Goal: Information Seeking & Learning: Learn about a topic

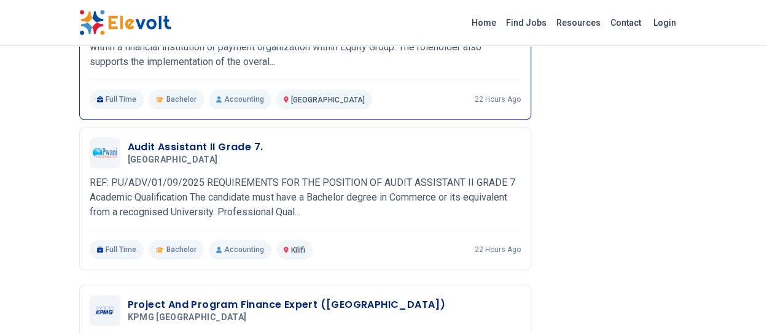
scroll to position [737, 0]
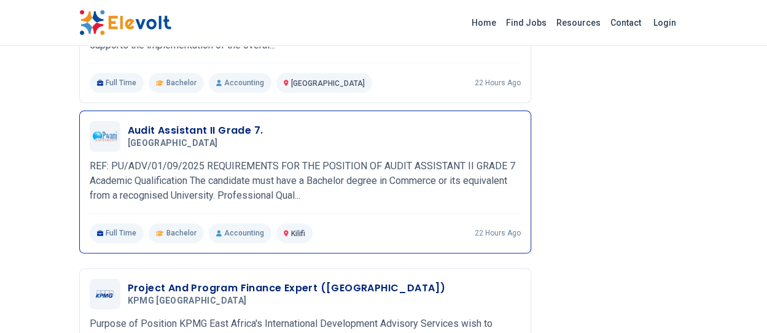
click at [168, 130] on h3 "Audit Assistant II Grade 7." at bounding box center [196, 130] width 136 height 15
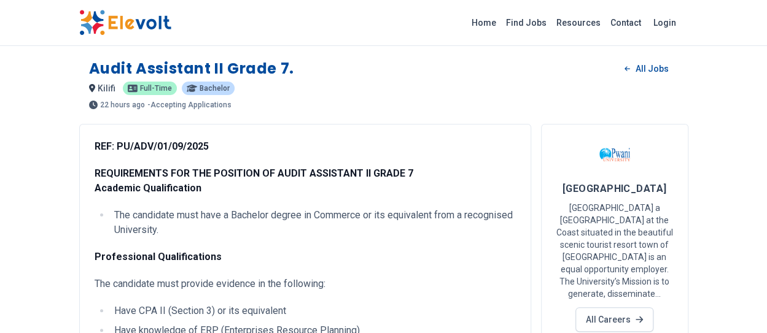
click at [181, 104] on p "- Accepting Applications" at bounding box center [189, 104] width 84 height 7
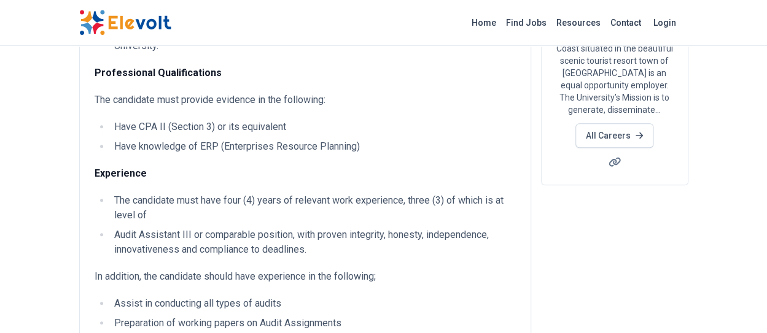
scroll to position [61, 0]
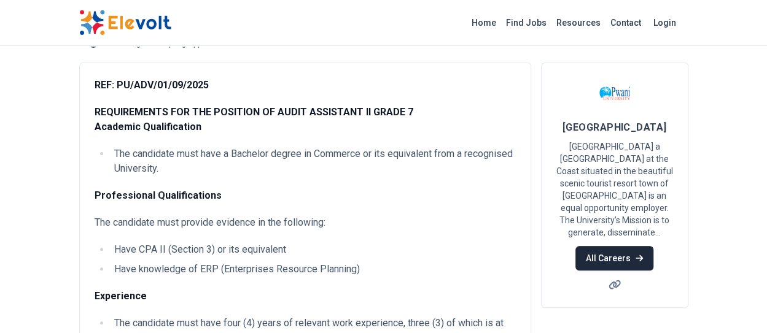
click at [640, 255] on icon at bounding box center [638, 258] width 7 height 9
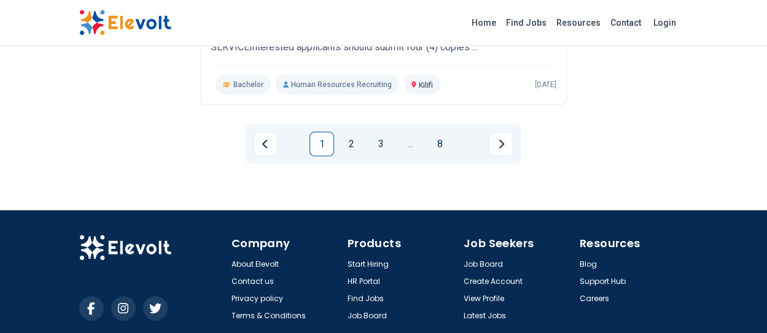
scroll to position [1800, 0]
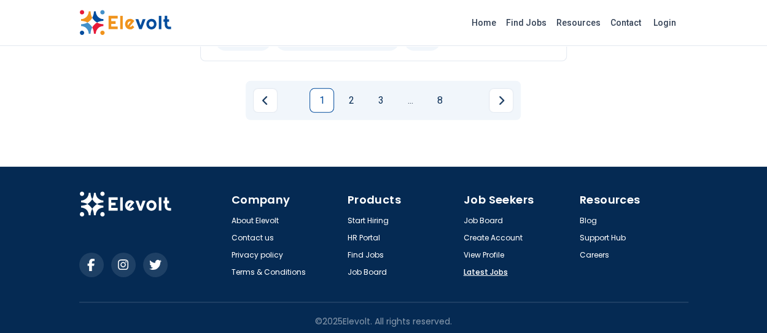
click at [483, 271] on link "Latest Jobs" at bounding box center [486, 273] width 44 height 10
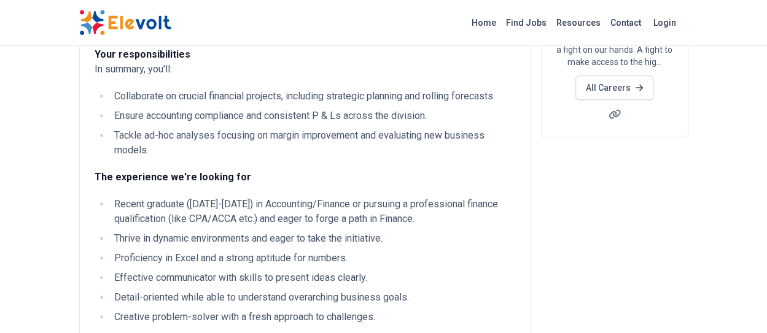
scroll to position [246, 0]
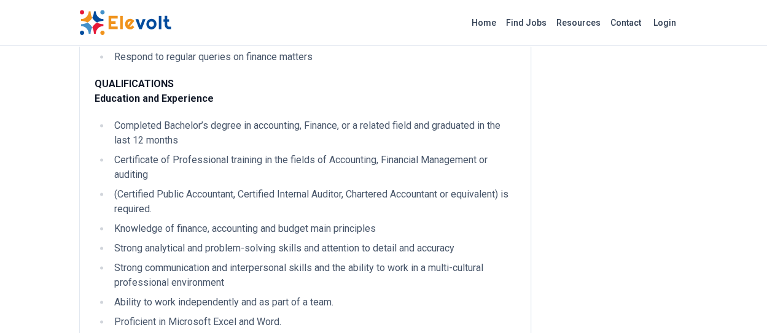
scroll to position [798, 0]
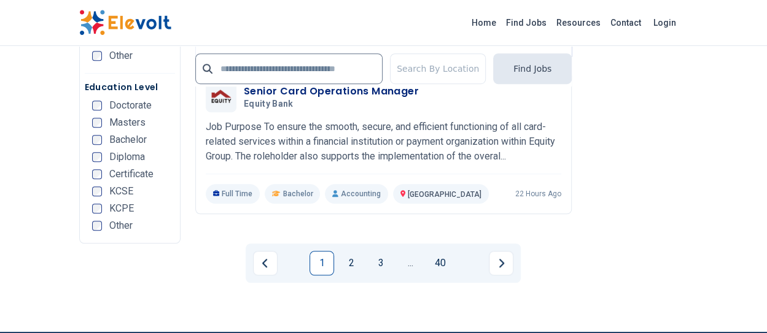
scroll to position [2701, 0]
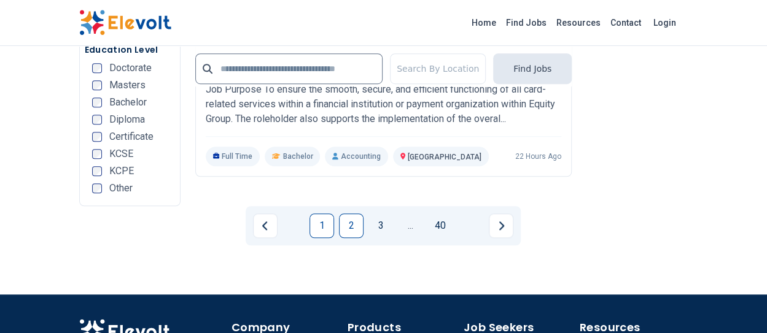
click at [352, 221] on link "2" at bounding box center [351, 226] width 25 height 25
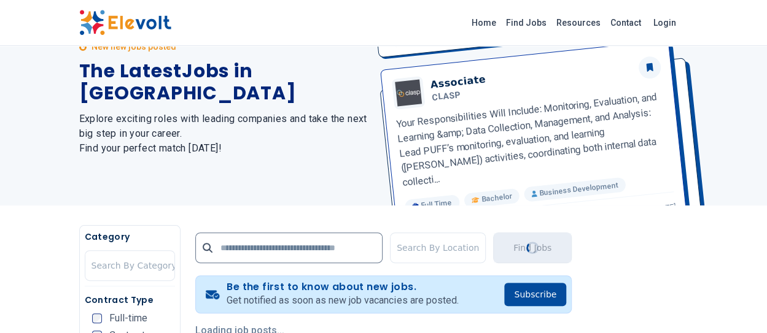
scroll to position [184, 0]
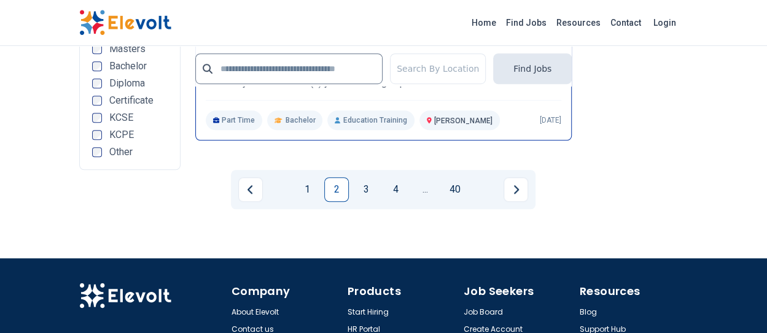
scroll to position [2634, 0]
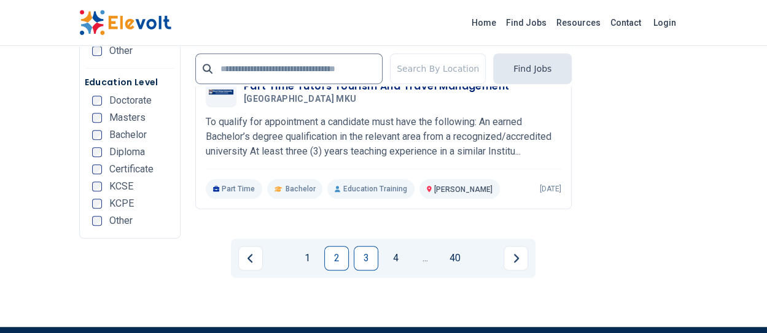
click at [360, 246] on link "3" at bounding box center [366, 258] width 25 height 25
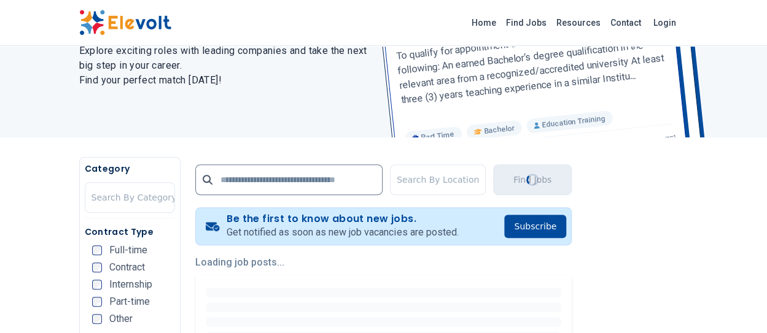
scroll to position [123, 0]
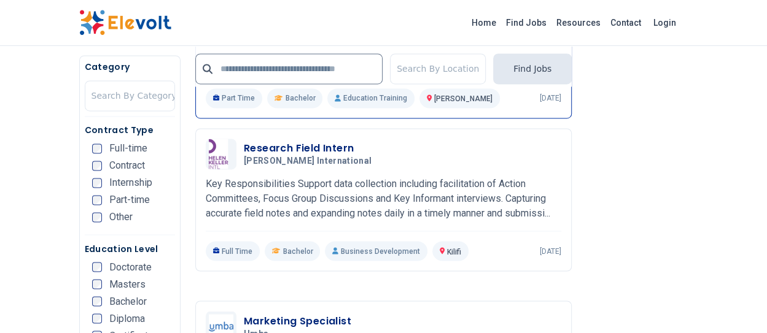
scroll to position [921, 0]
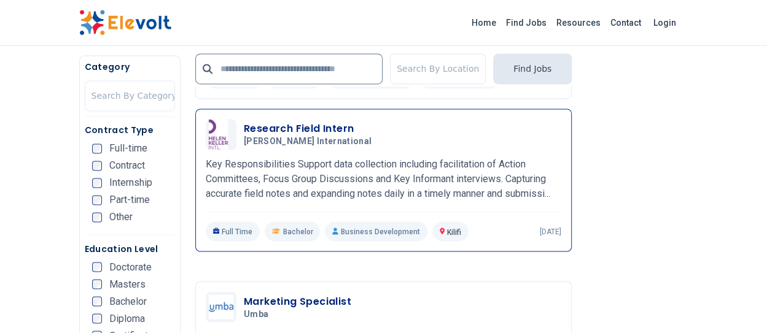
click at [274, 126] on h3 "Research Field Intern" at bounding box center [310, 129] width 133 height 15
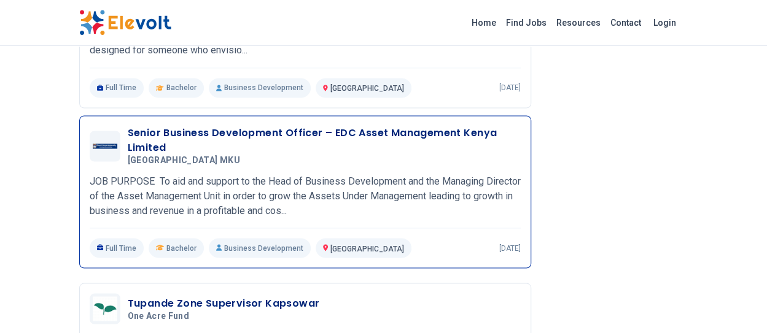
scroll to position [1105, 0]
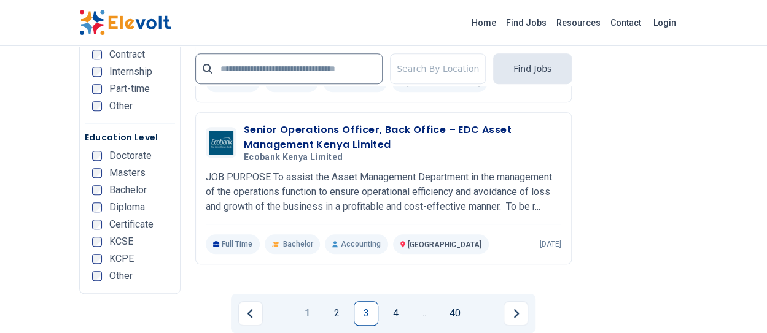
scroll to position [2640, 0]
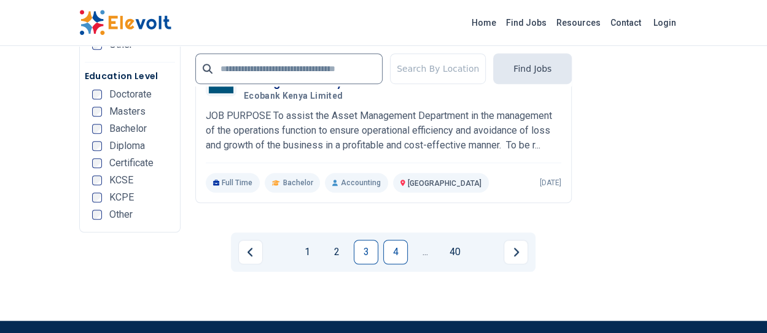
click at [394, 244] on link "4" at bounding box center [395, 252] width 25 height 25
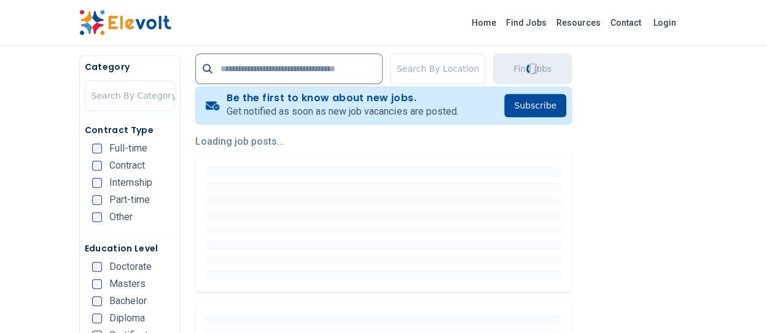
scroll to position [246, 0]
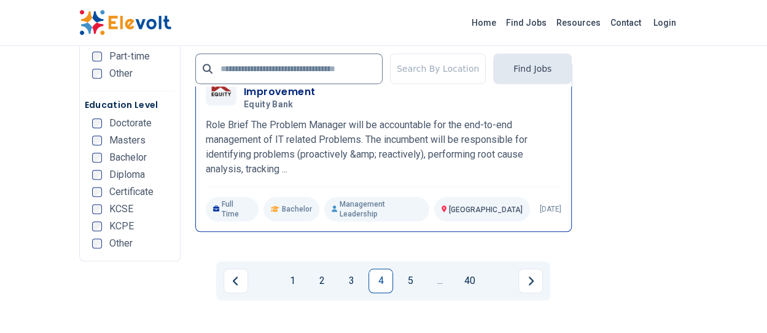
scroll to position [2898, 0]
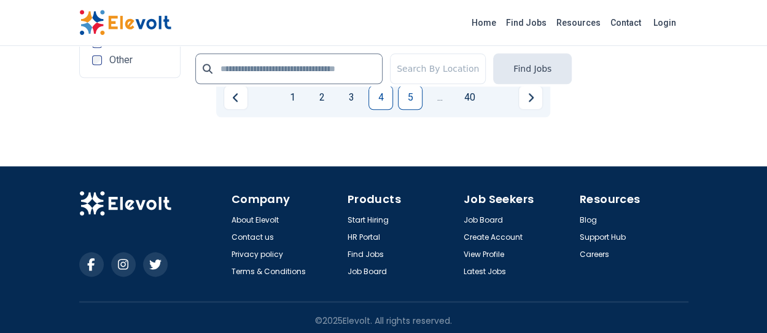
click at [410, 95] on link "5" at bounding box center [410, 97] width 25 height 25
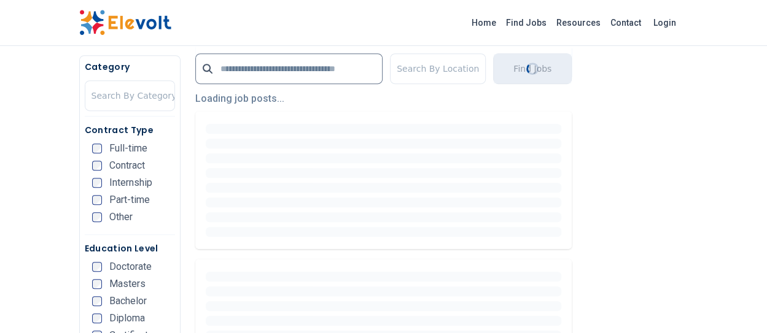
scroll to position [307, 0]
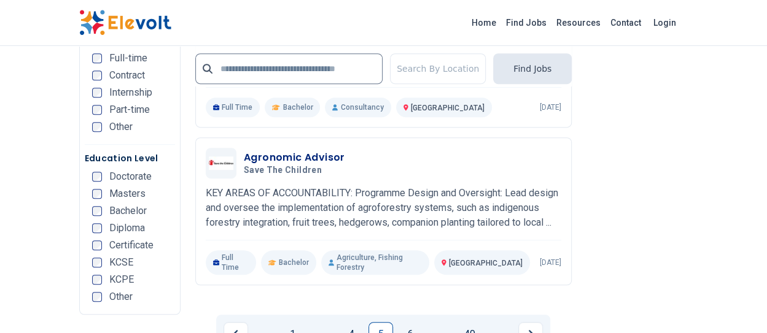
scroll to position [2701, 0]
